Goal: Transaction & Acquisition: Download file/media

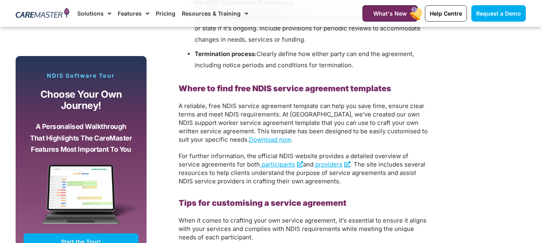
scroll to position [1122, 0]
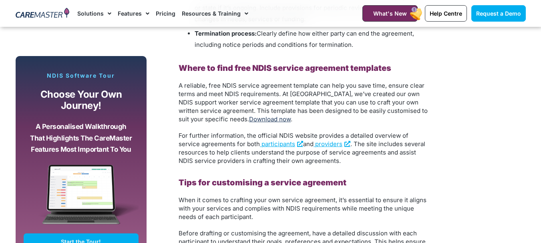
click at [249, 120] on link "Download now" at bounding box center [270, 119] width 42 height 8
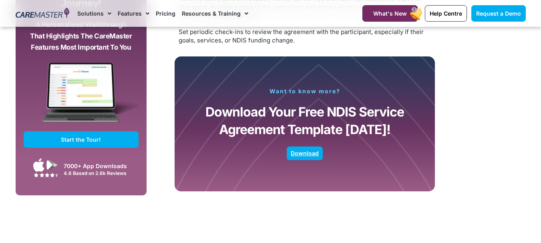
scroll to position [1600, 0]
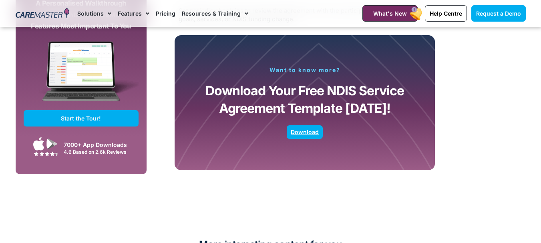
click at [305, 130] on span "Download" at bounding box center [305, 132] width 28 height 4
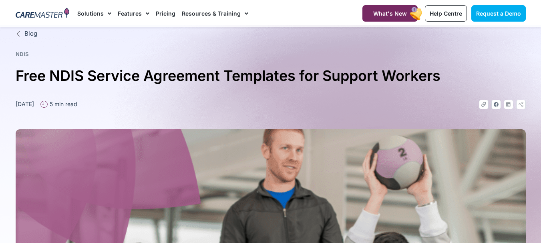
scroll to position [0, 0]
